Goal: Consume media (video, audio): Consume media (video, audio)

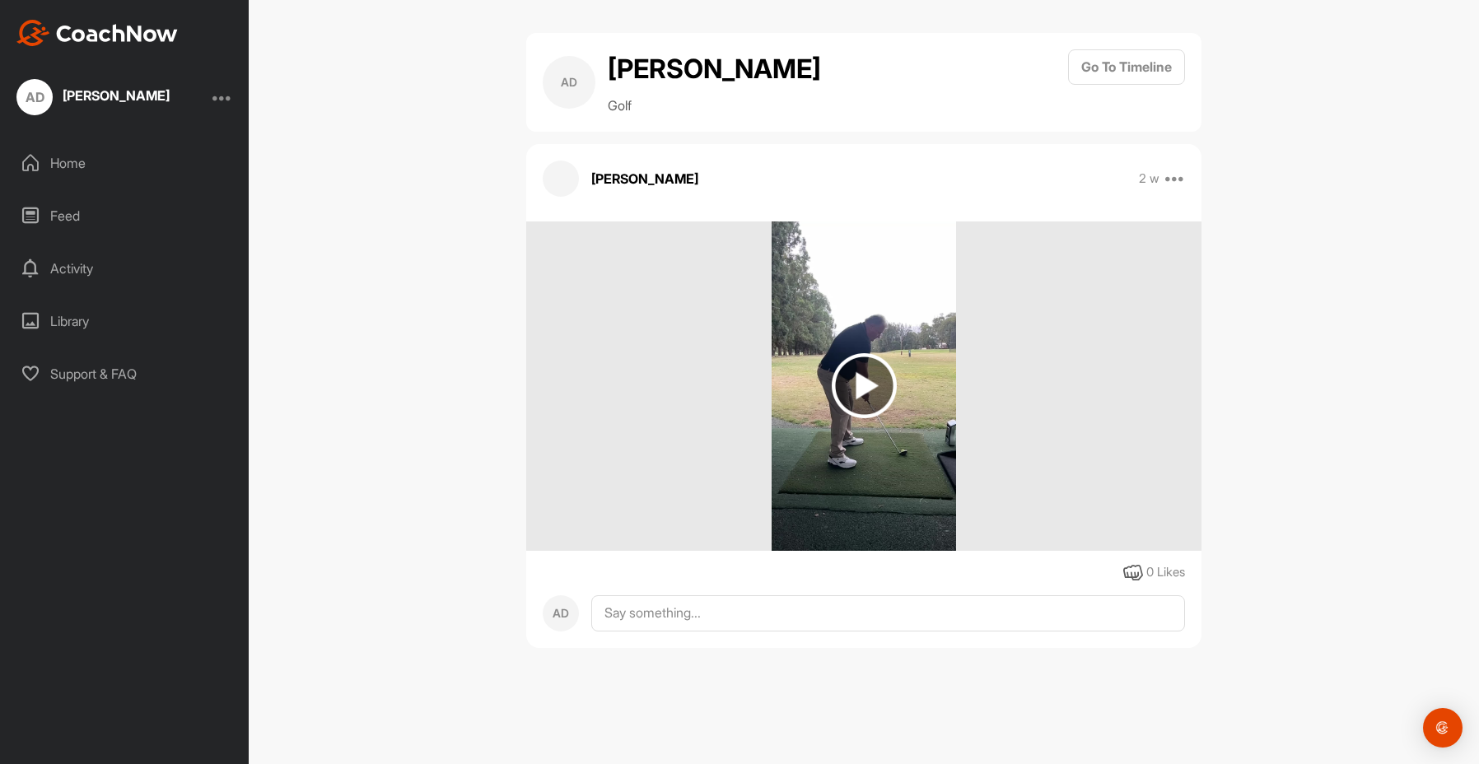
click at [865, 418] on img at bounding box center [864, 385] width 65 height 65
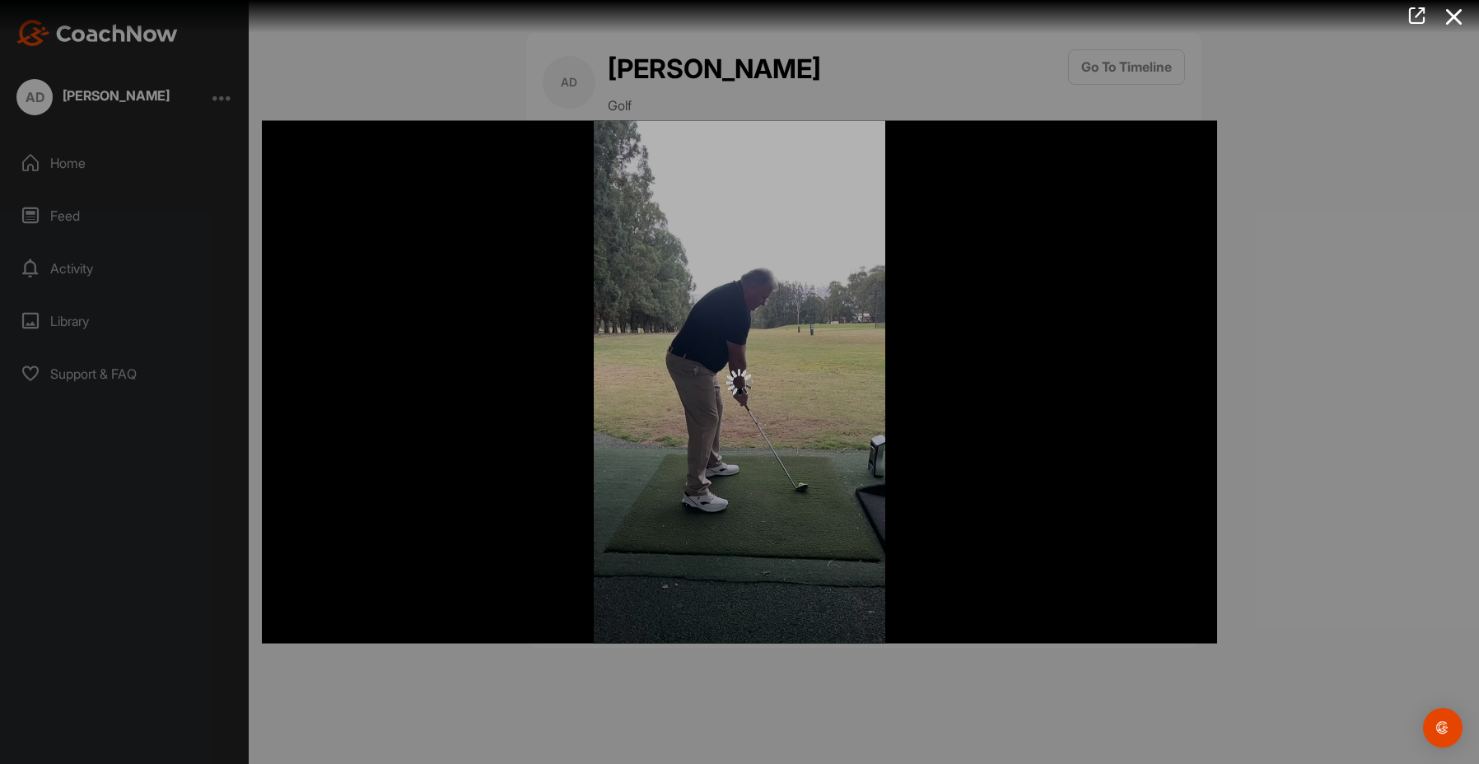
click at [1006, 196] on div at bounding box center [739, 382] width 955 height 523
click at [1413, 17] on icon at bounding box center [1417, 16] width 19 height 18
click at [1455, 20] on icon at bounding box center [1455, 17] width 38 height 30
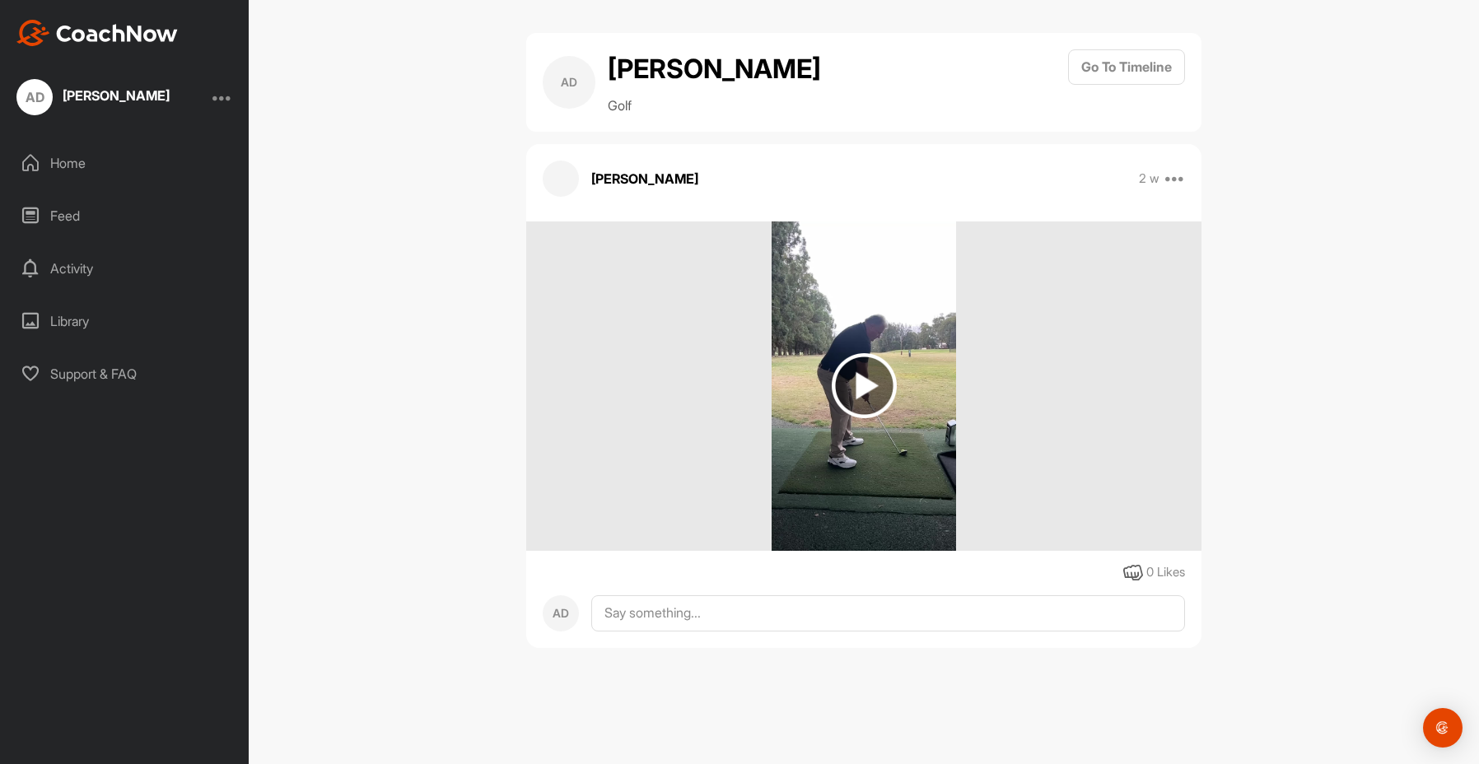
click at [656, 89] on h2 "[PERSON_NAME]" at bounding box center [714, 69] width 213 height 40
click at [102, 100] on div "[PERSON_NAME]" at bounding box center [116, 95] width 107 height 13
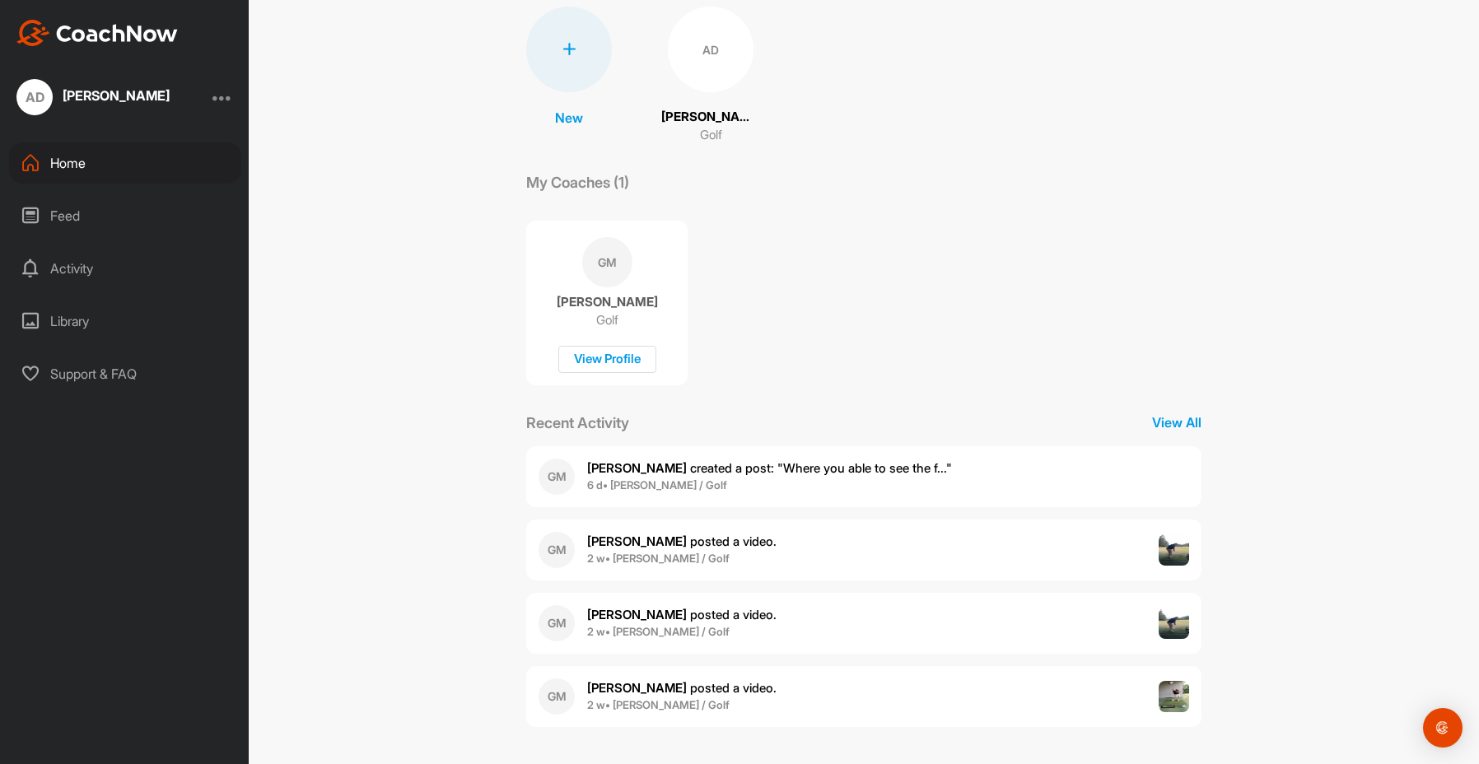
scroll to position [124, 0]
click at [668, 689] on span "[PERSON_NAME] posted a video ." at bounding box center [681, 688] width 189 height 16
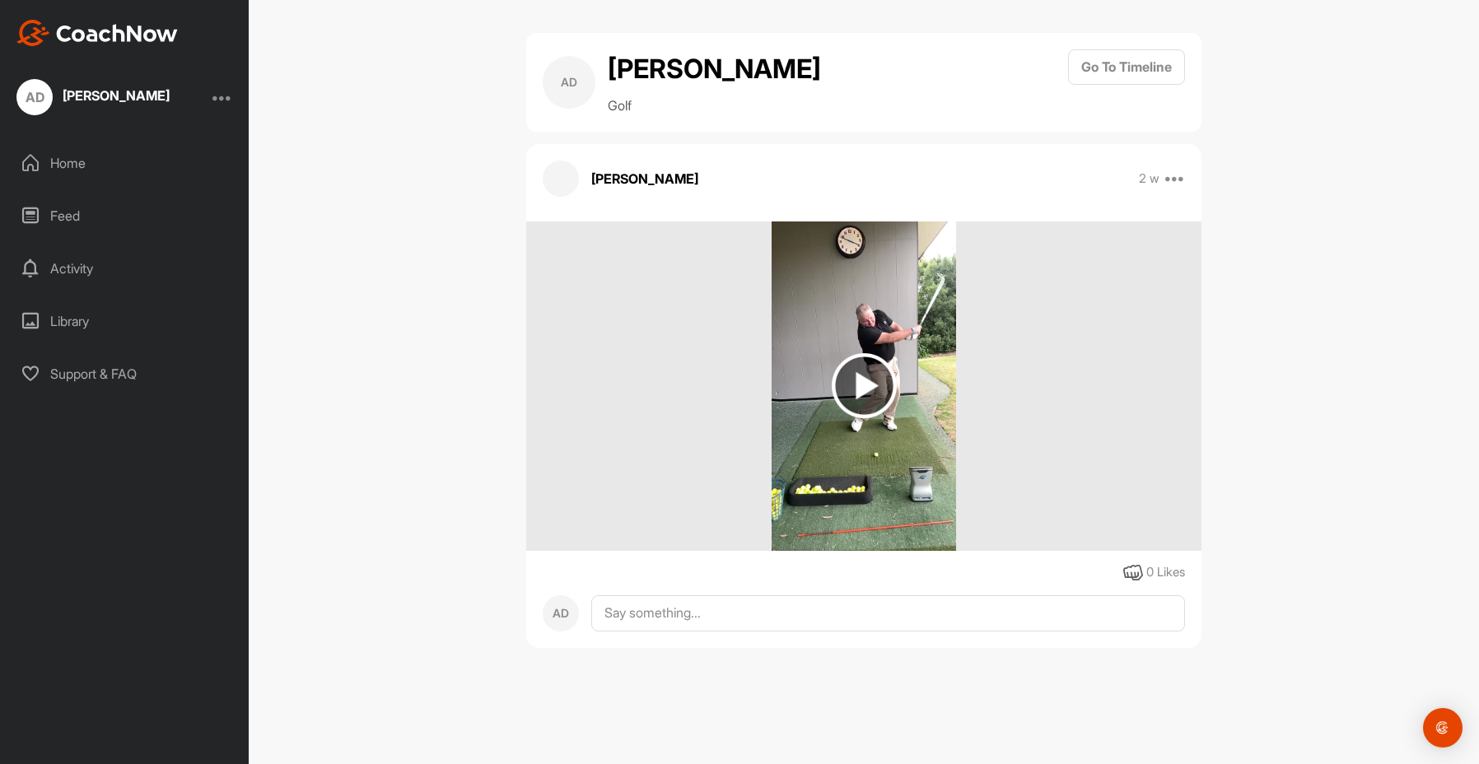
click at [862, 418] on img at bounding box center [864, 385] width 65 height 65
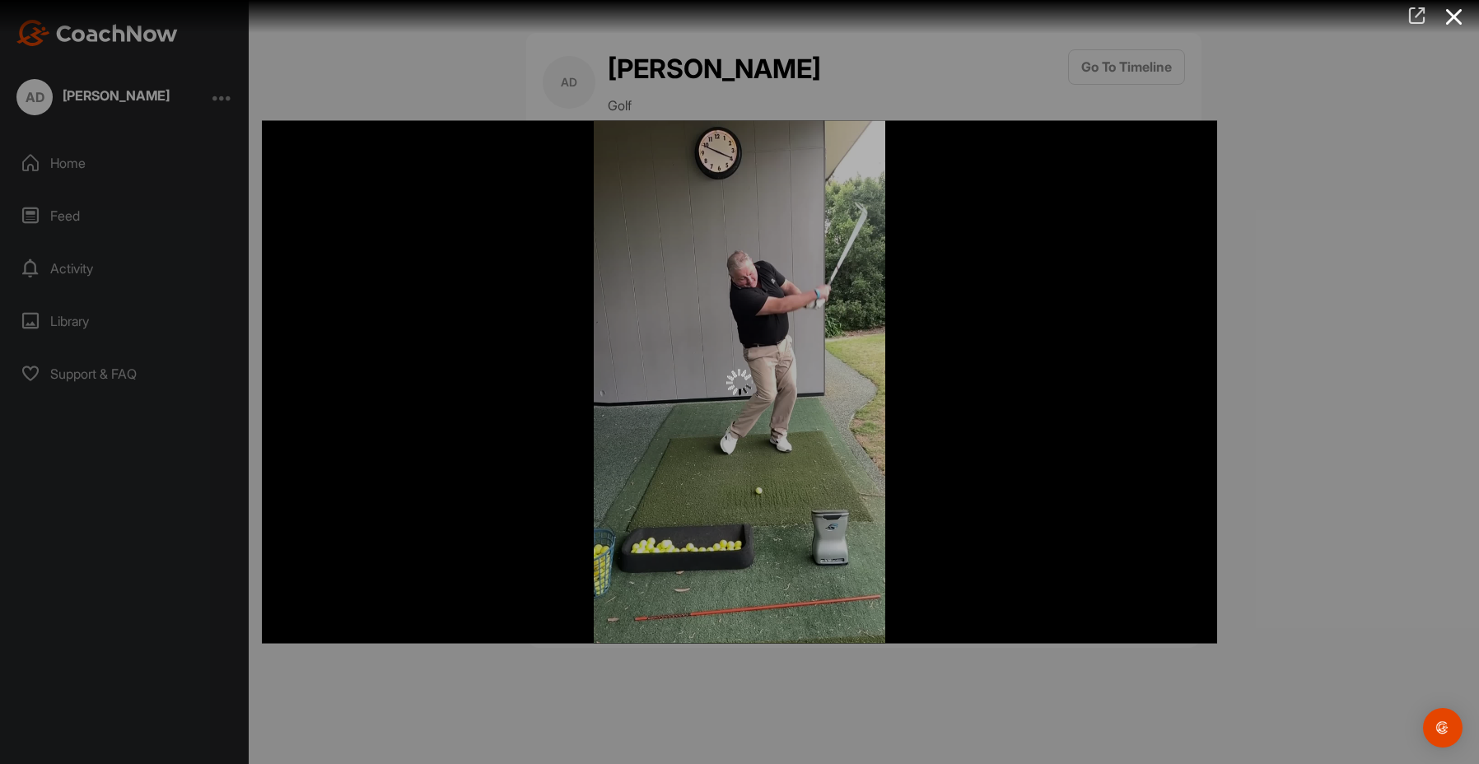
click at [1417, 19] on icon at bounding box center [1417, 16] width 19 height 18
click at [1414, 16] on icon at bounding box center [1417, 16] width 19 height 18
drag, startPoint x: 1457, startPoint y: 13, endPoint x: 1445, endPoint y: 18, distance: 12.5
click at [1456, 13] on icon at bounding box center [1455, 17] width 38 height 30
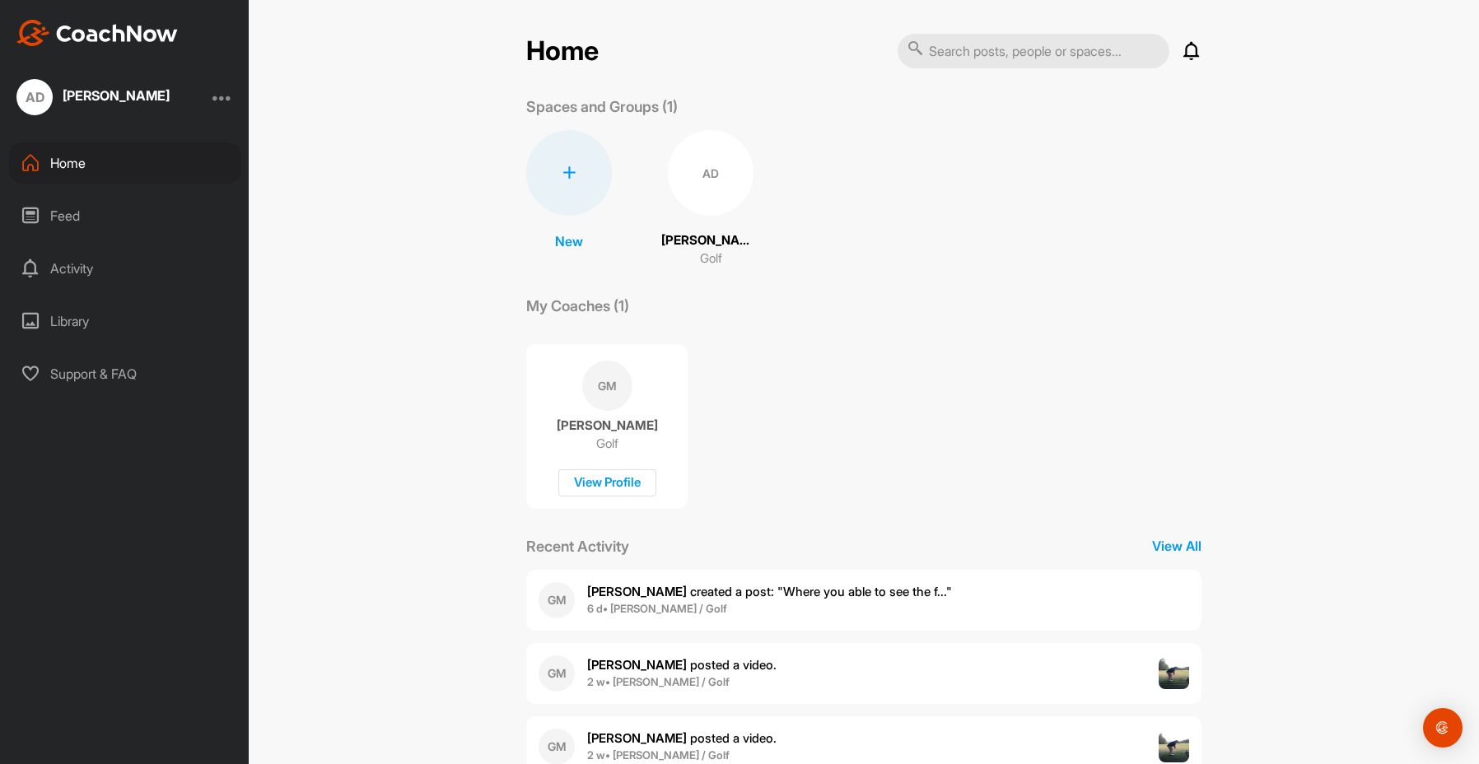
scroll to position [124, 0]
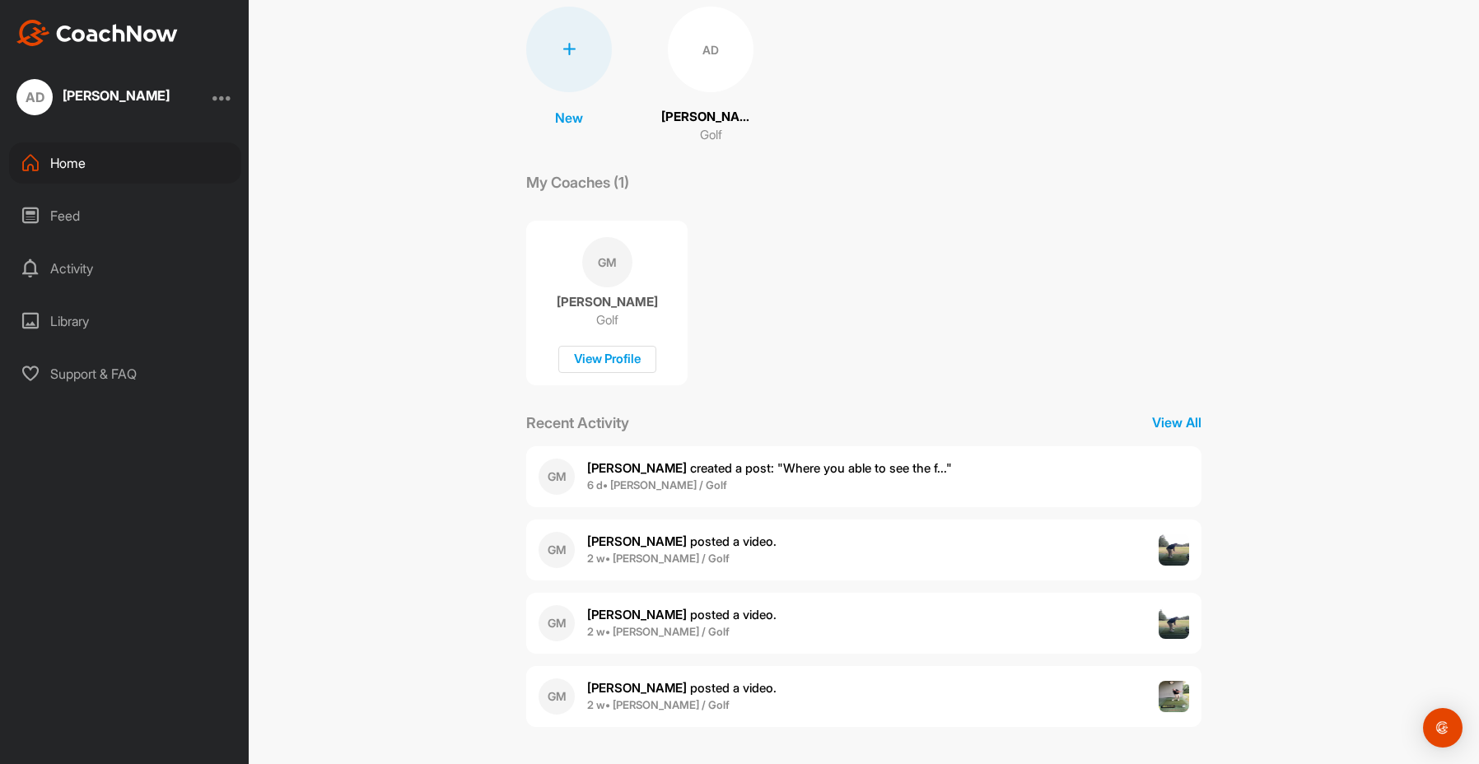
click at [1039, 630] on div "[PERSON_NAME] posted a video . 2 w • [PERSON_NAME] / Golf" at bounding box center [863, 623] width 675 height 61
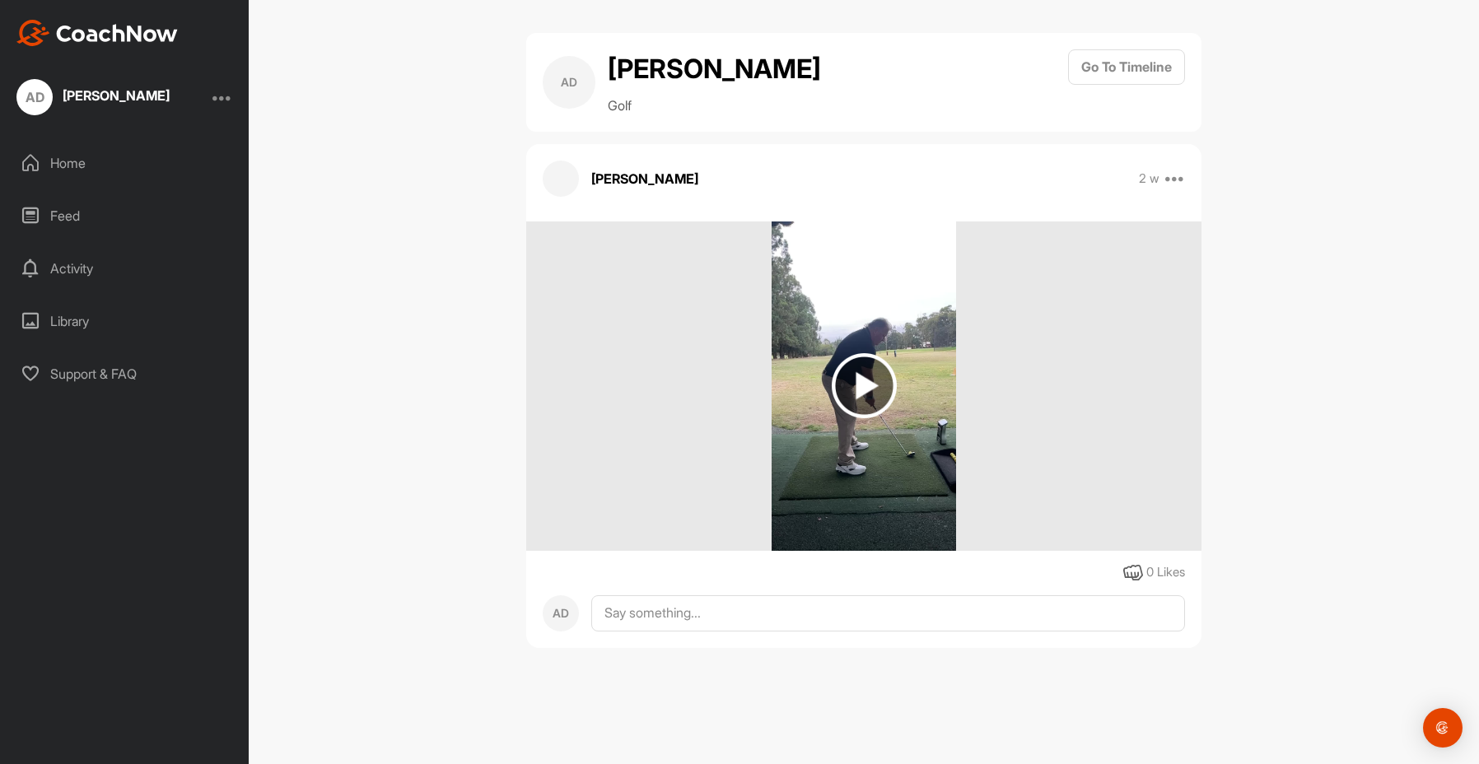
click at [852, 418] on img at bounding box center [864, 385] width 65 height 65
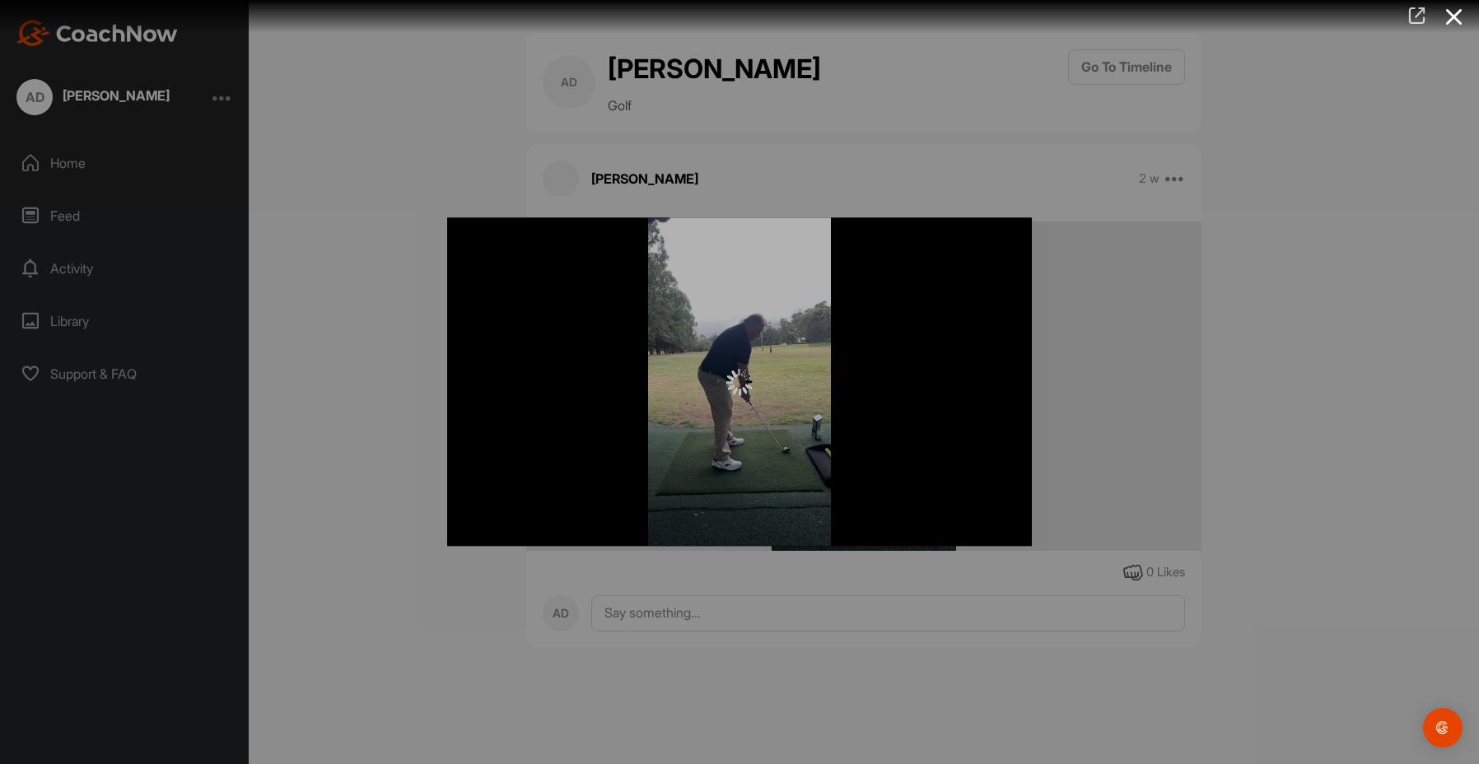
click at [1418, 30] on link at bounding box center [1418, 17] width 38 height 35
